Goal: Transaction & Acquisition: Obtain resource

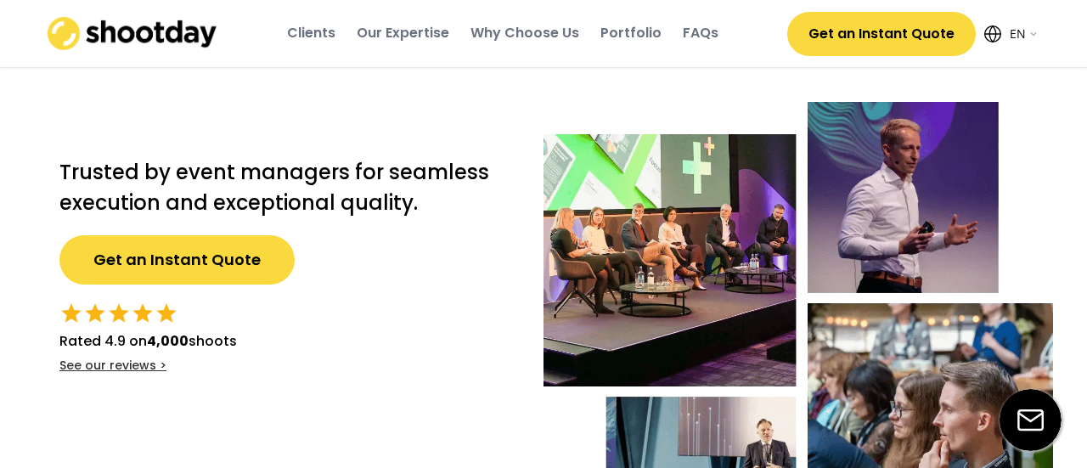
select select ""en""
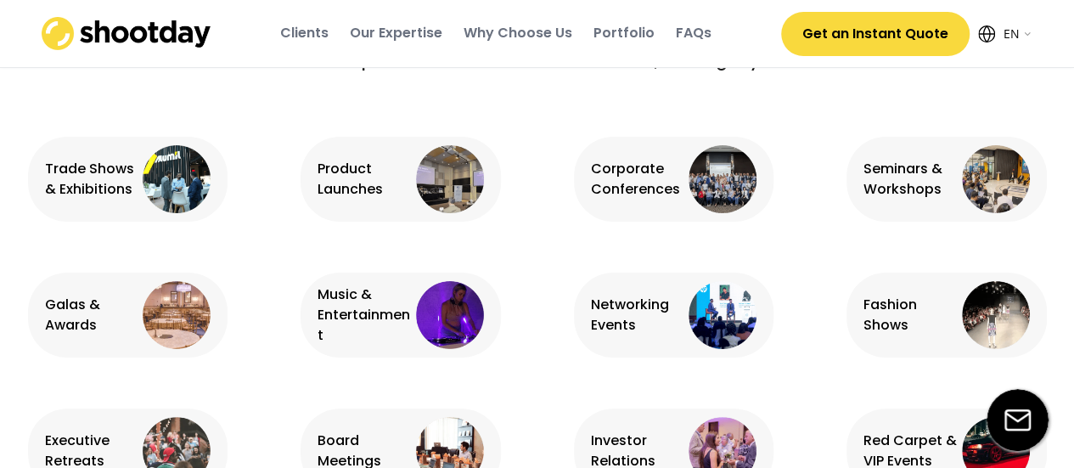
scroll to position [1019, 0]
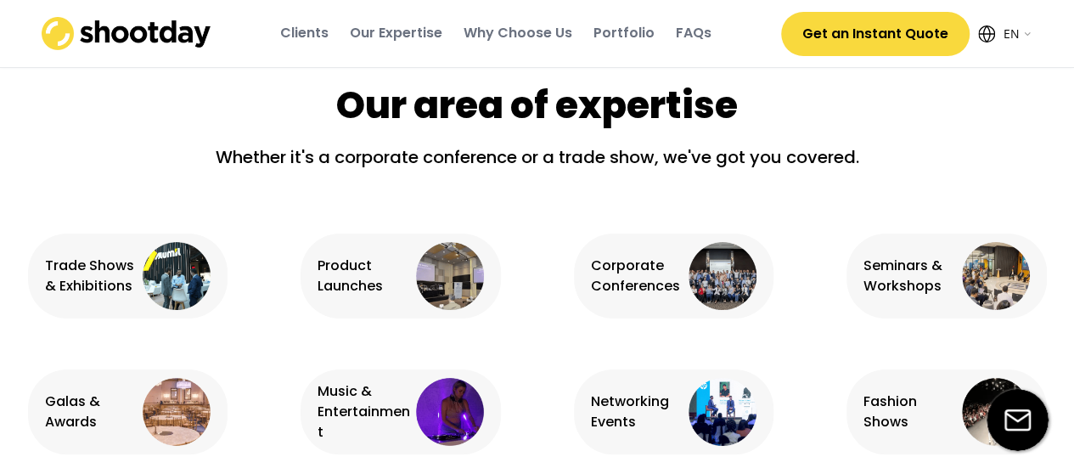
click at [433, 269] on img at bounding box center [450, 276] width 68 height 68
click at [387, 284] on div "Product Launches" at bounding box center [364, 276] width 94 height 41
click at [367, 284] on div "Product Launches" at bounding box center [364, 276] width 94 height 41
click at [445, 260] on img at bounding box center [450, 276] width 68 height 68
click at [400, 308] on div "Product Launches" at bounding box center [401, 275] width 200 height 85
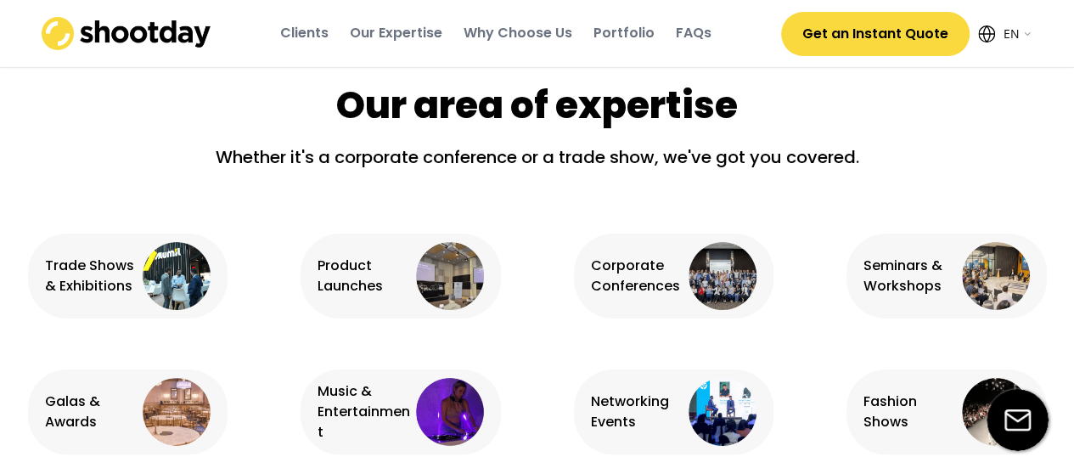
click at [314, 286] on div "Product Launches" at bounding box center [401, 275] width 200 height 85
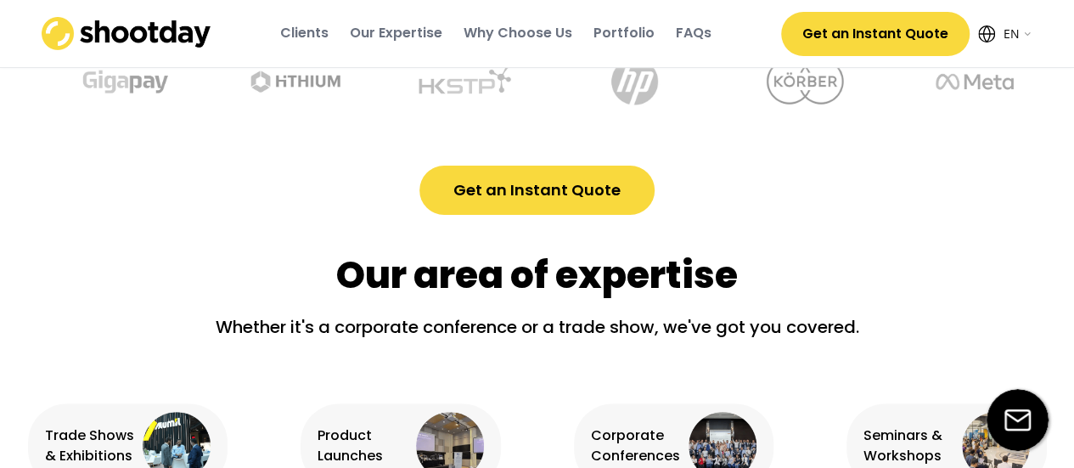
click at [381, 38] on div "Our Expertise" at bounding box center [396, 33] width 93 height 19
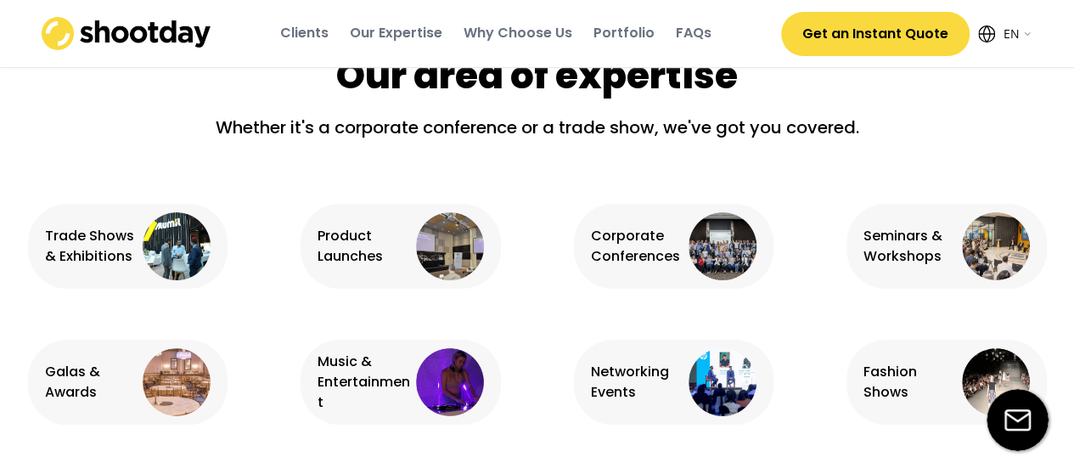
scroll to position [1063, 0]
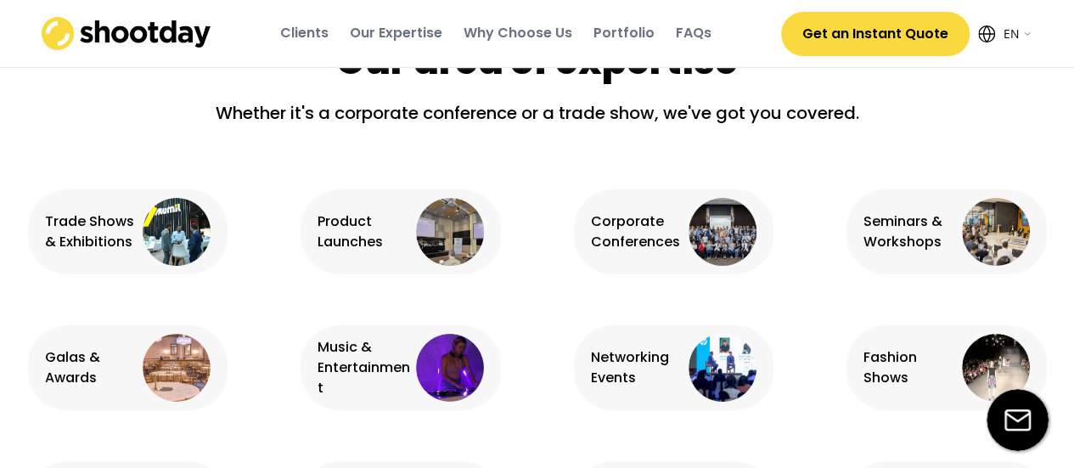
click at [886, 43] on button "Get an Instant Quote" at bounding box center [875, 34] width 188 height 44
